Goal: Task Accomplishment & Management: Manage account settings

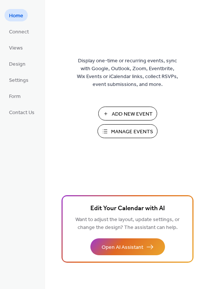
click at [22, 30] on span "Connect" at bounding box center [19, 32] width 20 height 8
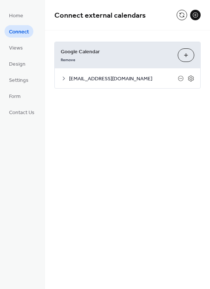
click at [191, 81] on icon at bounding box center [191, 78] width 7 height 7
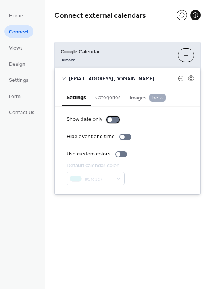
click at [118, 119] on div at bounding box center [113, 120] width 12 height 6
click at [116, 97] on button "Categories" at bounding box center [108, 96] width 35 height 17
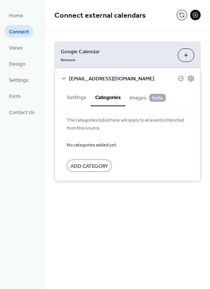
click at [78, 97] on button "Settings" at bounding box center [76, 96] width 29 height 17
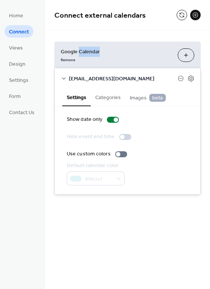
click at [127, 50] on span "Google Calendar" at bounding box center [116, 52] width 111 height 8
click at [74, 63] on span "Remove" at bounding box center [68, 59] width 15 height 5
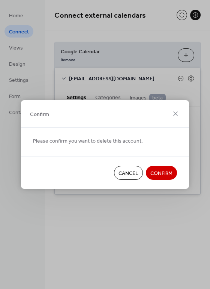
click at [164, 172] on span "Confirm" at bounding box center [162, 174] width 22 height 8
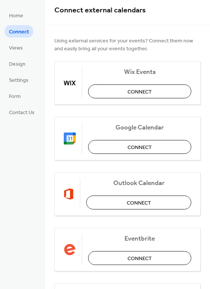
scroll to position [9, 0]
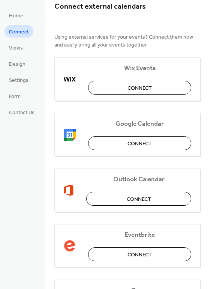
click at [159, 141] on button "Connect" at bounding box center [139, 143] width 103 height 14
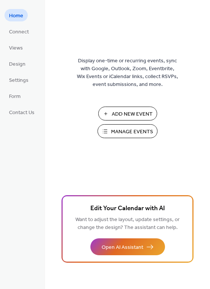
click at [20, 47] on span "Views" at bounding box center [16, 48] width 14 height 8
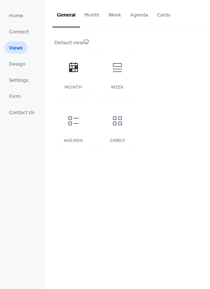
click at [22, 63] on span "Design" at bounding box center [17, 64] width 17 height 8
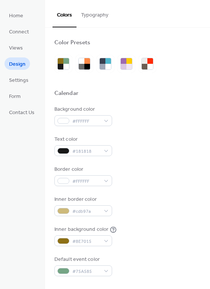
click at [26, 80] on span "Settings" at bounding box center [19, 81] width 20 height 8
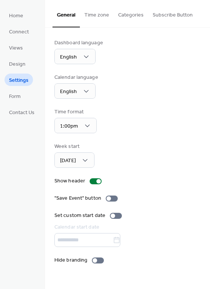
click at [185, 11] on button "Subscribe Button" at bounding box center [172, 13] width 49 height 27
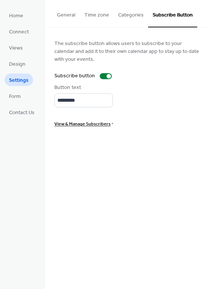
click at [109, 126] on span "View & Manage Subscribers" at bounding box center [82, 124] width 56 height 8
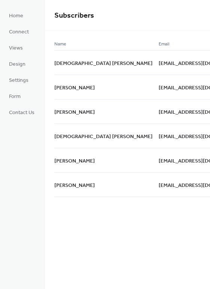
click at [159, 61] on span "[EMAIL_ADDRESS][DOMAIN_NAME]" at bounding box center [202, 63] width 86 height 8
click at [167, 63] on div "[EMAIL_ADDRESS][DOMAIN_NAME]" at bounding box center [205, 62] width 92 height 24
click at [23, 30] on span "Connect" at bounding box center [19, 32] width 20 height 8
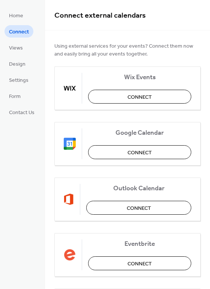
click at [12, 12] on span "Home" at bounding box center [16, 16] width 14 height 8
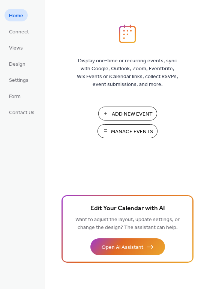
click at [16, 45] on span "Views" at bounding box center [16, 48] width 14 height 8
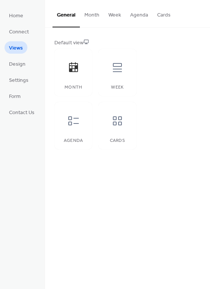
click at [17, 60] on span "Design" at bounding box center [17, 64] width 17 height 8
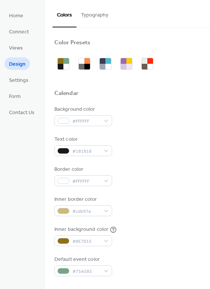
click at [18, 77] on span "Settings" at bounding box center [19, 81] width 20 height 8
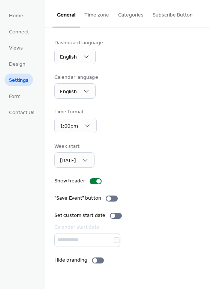
click at [18, 94] on span "Form" at bounding box center [15, 97] width 12 height 8
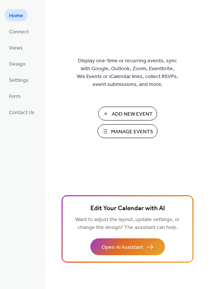
click at [25, 33] on span "Connect" at bounding box center [19, 32] width 20 height 8
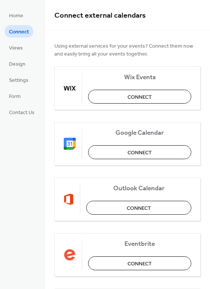
click at [21, 20] on span "Home" at bounding box center [16, 16] width 14 height 8
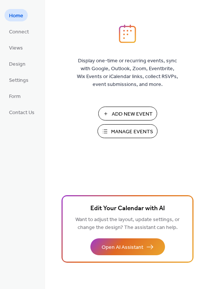
click at [24, 82] on span "Settings" at bounding box center [19, 81] width 20 height 8
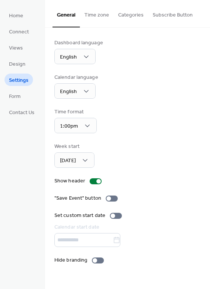
click at [133, 17] on button "Categories" at bounding box center [131, 13] width 35 height 27
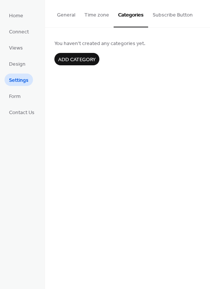
click at [103, 17] on button "Time zone" at bounding box center [97, 13] width 34 height 27
